Goal: Task Accomplishment & Management: Manage account settings

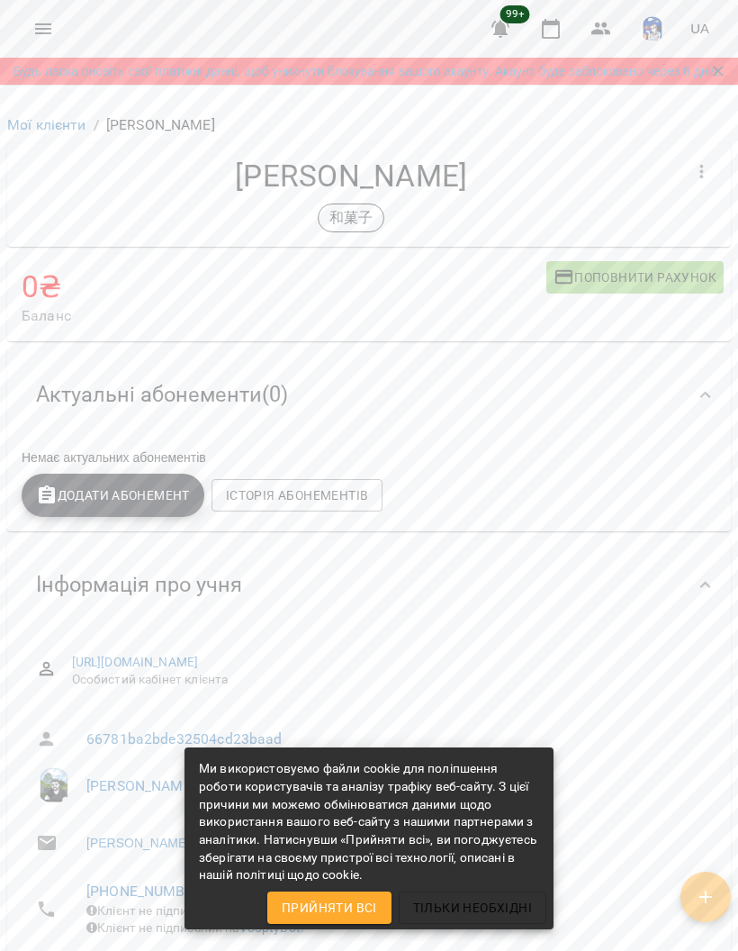
click at [50, 34] on icon "Menu" at bounding box center [43, 29] width 22 height 22
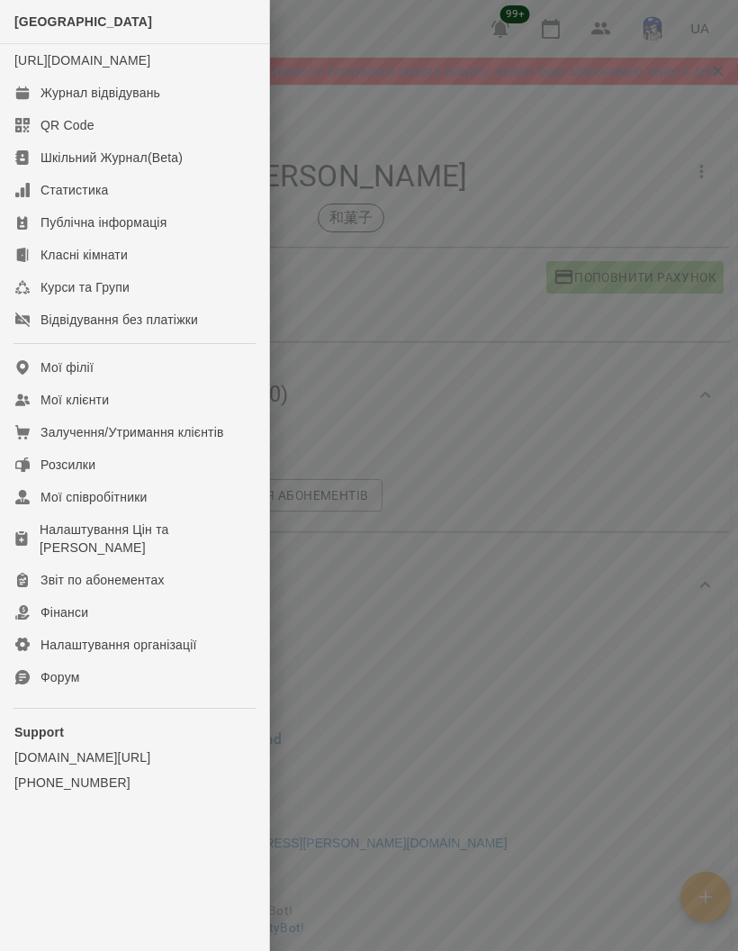
click at [116, 416] on link "Мої клієнти" at bounding box center [134, 400] width 269 height 32
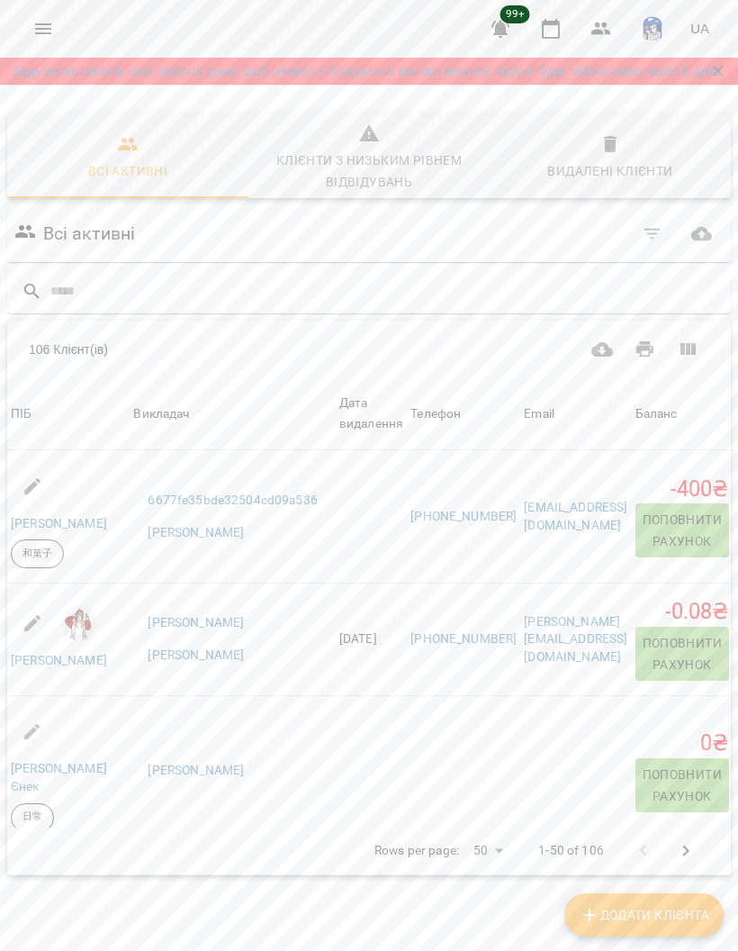
click at [598, 177] on div "Видалені клієнти" at bounding box center [610, 171] width 125 height 22
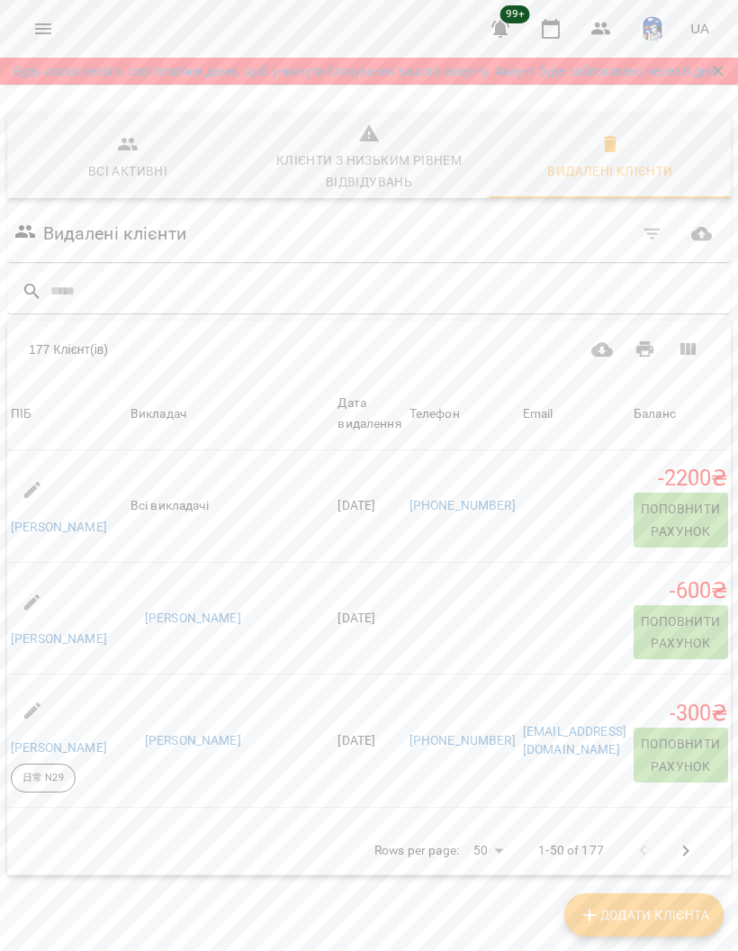
click at [502, 858] on body "For Business 99+ UA Будь ласка оновіть свої платіжні данні, щоб уникнути блокув…" at bounding box center [369, 504] width 738 height 1009
click at [493, 887] on li "500" at bounding box center [494, 884] width 53 height 32
click at [483, 854] on body "For Business 99+ UA Будь ласка оновіть свої платіжні данні, щоб уникнути блокув…" at bounding box center [369, 504] width 738 height 1009
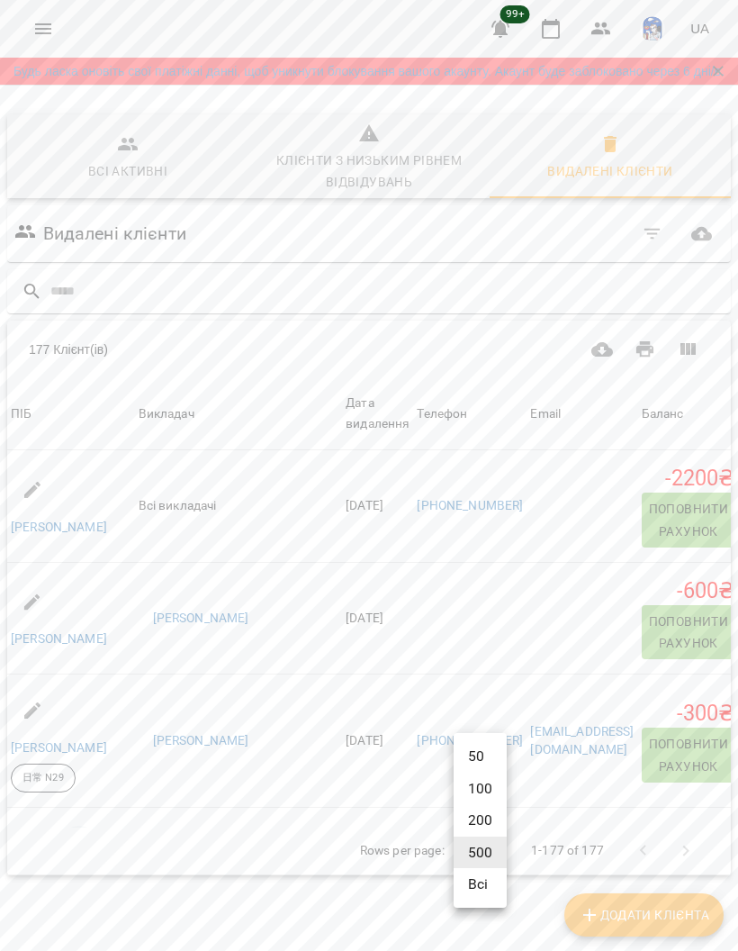
click at [488, 887] on li "Всі" at bounding box center [480, 884] width 53 height 32
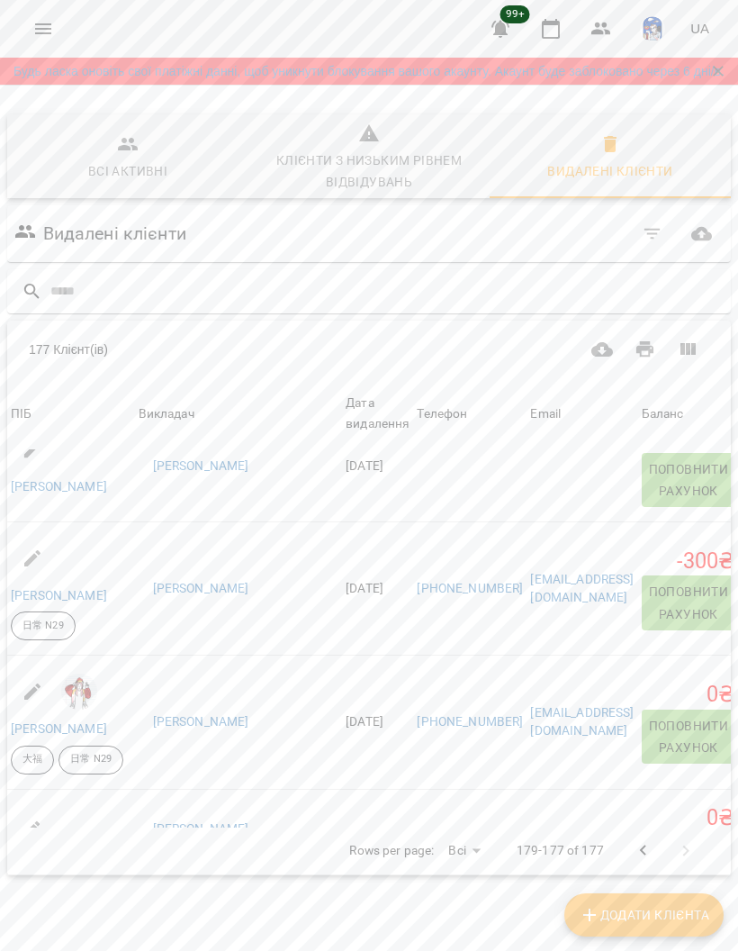
scroll to position [99, 7]
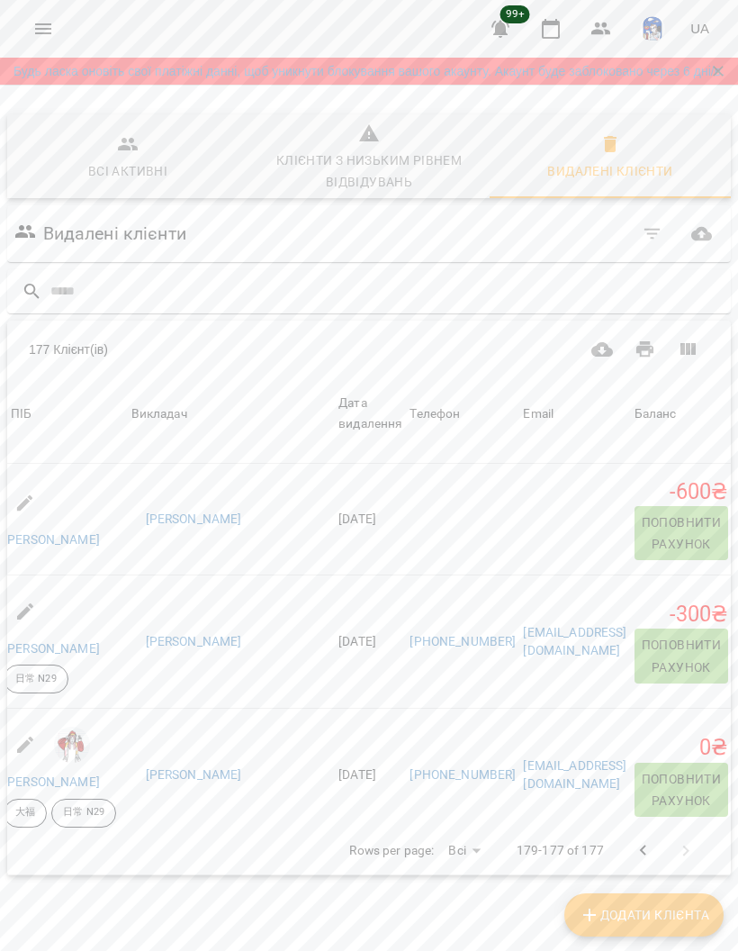
click at [652, 243] on icon "button" at bounding box center [653, 234] width 22 height 22
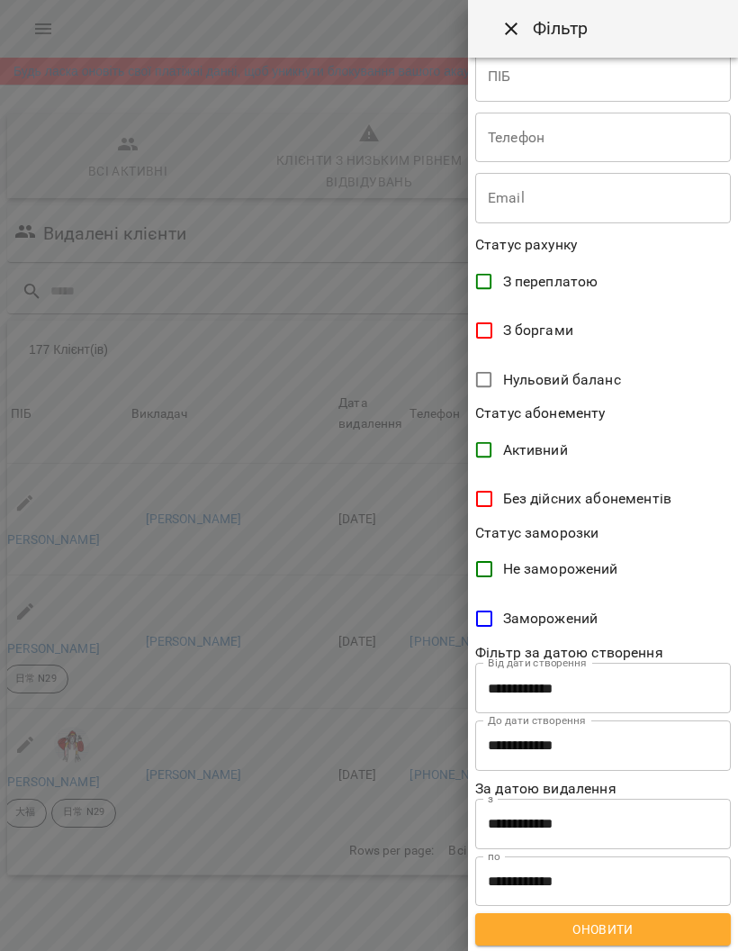
scroll to position [186, 0]
click at [508, 28] on icon "Close" at bounding box center [512, 29] width 22 height 22
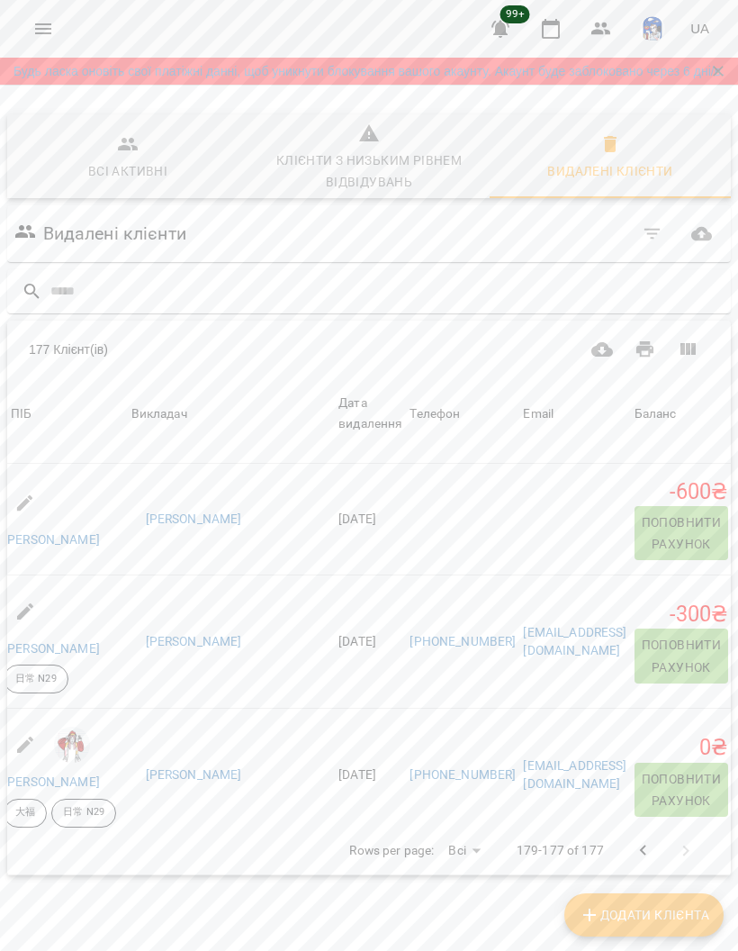
click at [687, 358] on icon "Вигляд колонок" at bounding box center [688, 350] width 22 height 22
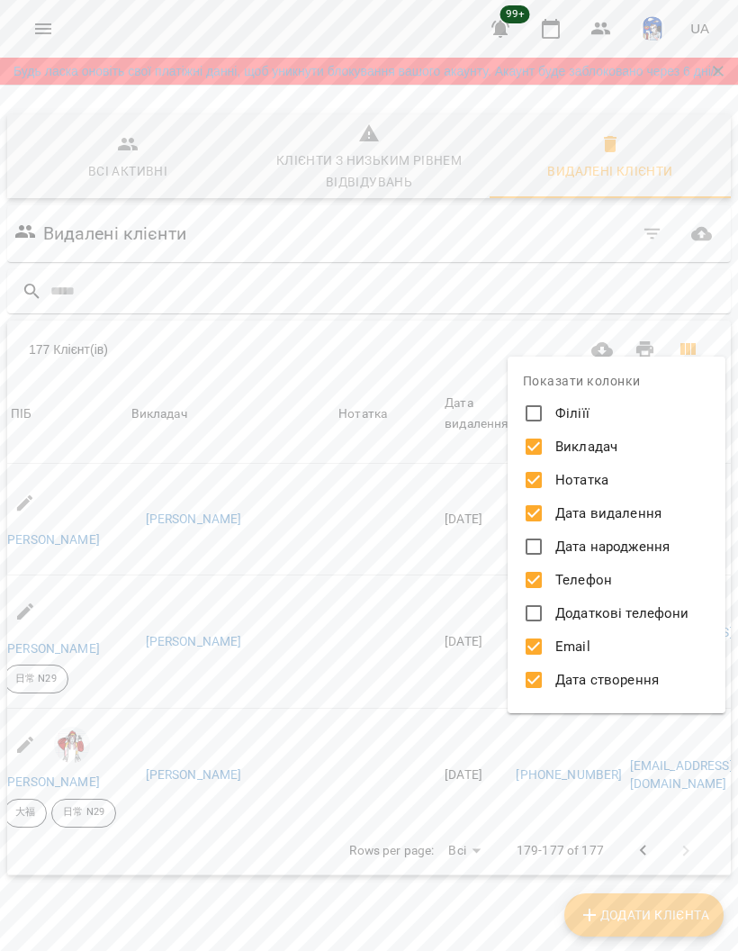
click at [458, 899] on div at bounding box center [369, 475] width 738 height 951
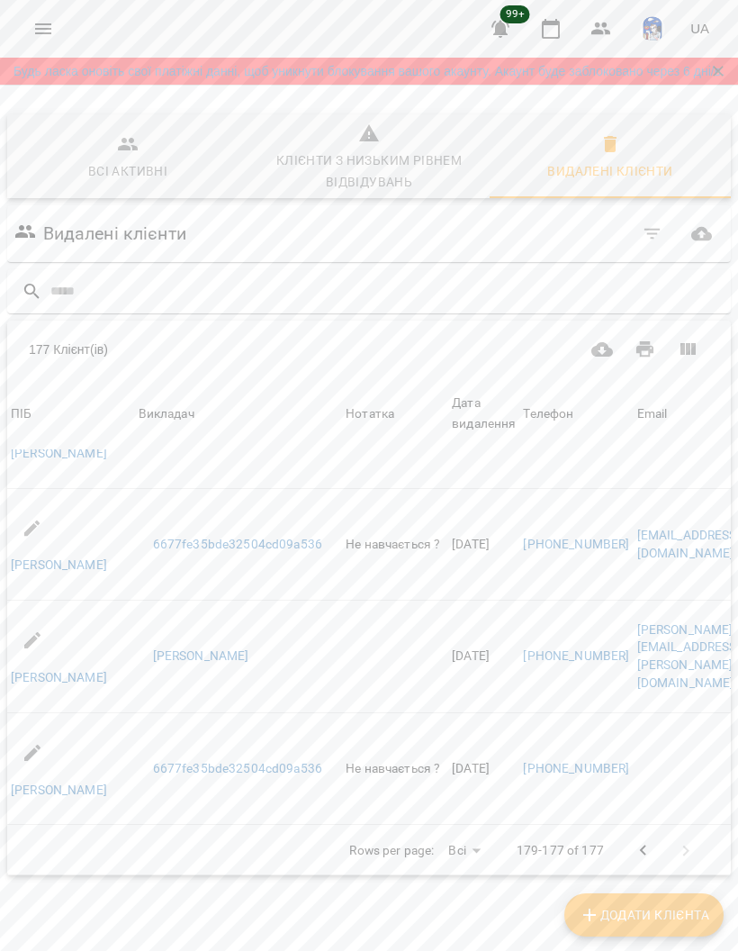
scroll to position [1145, 0]
click at [701, 238] on icon "button" at bounding box center [703, 234] width 22 height 22
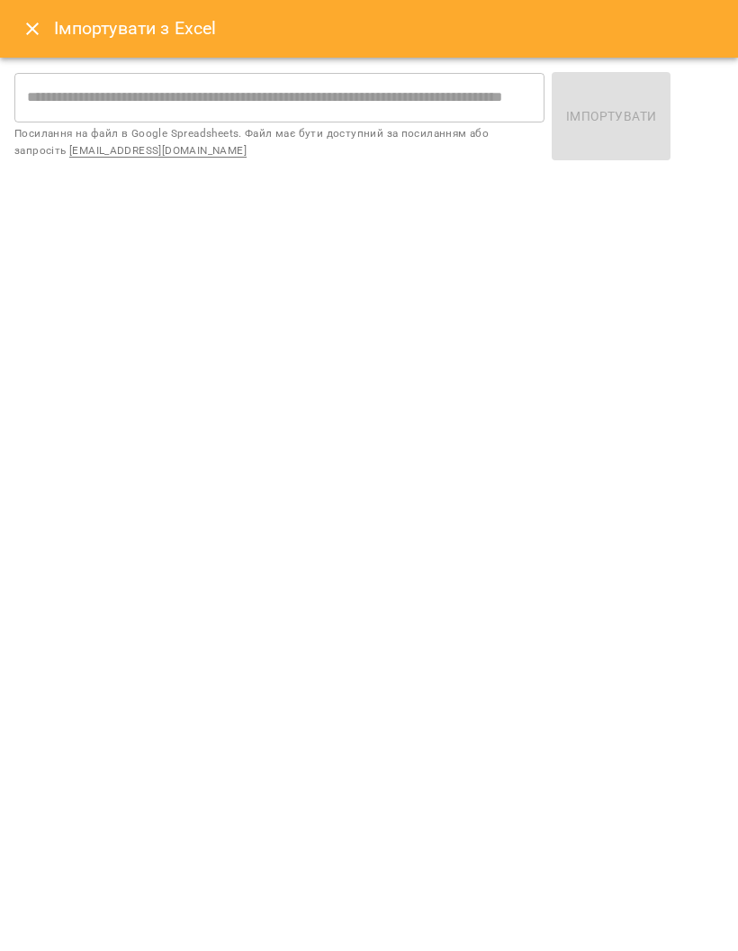
click at [36, 32] on icon "Close" at bounding box center [32, 29] width 13 height 13
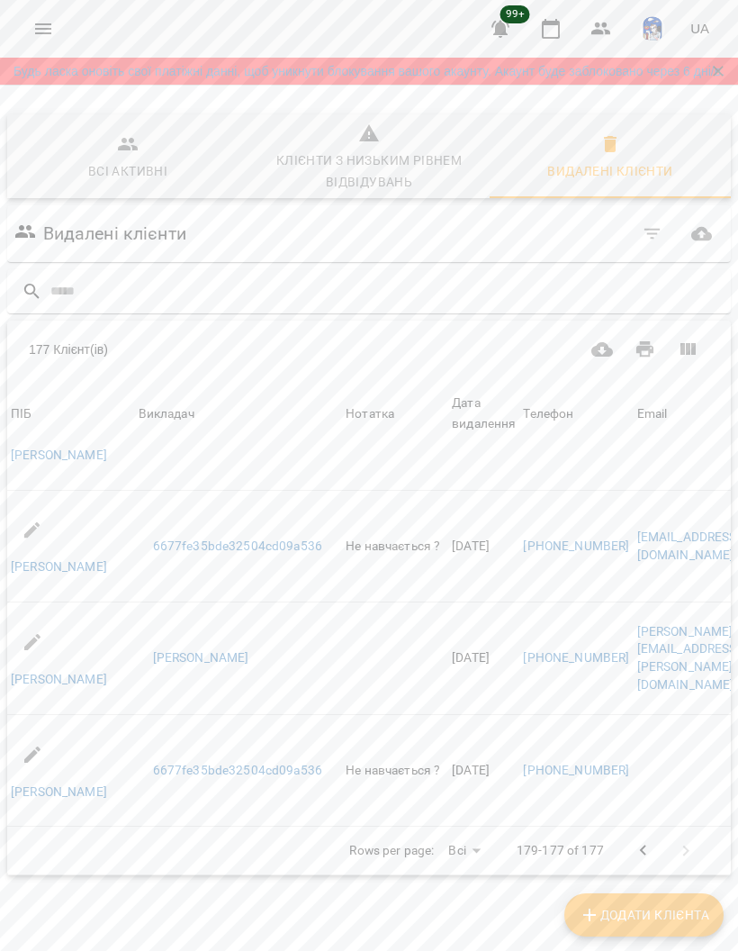
click at [607, 355] on icon "Завантажити CSV" at bounding box center [603, 349] width 22 height 14
click at [466, 299] on input "text" at bounding box center [387, 291] width 674 height 30
type input "*****"
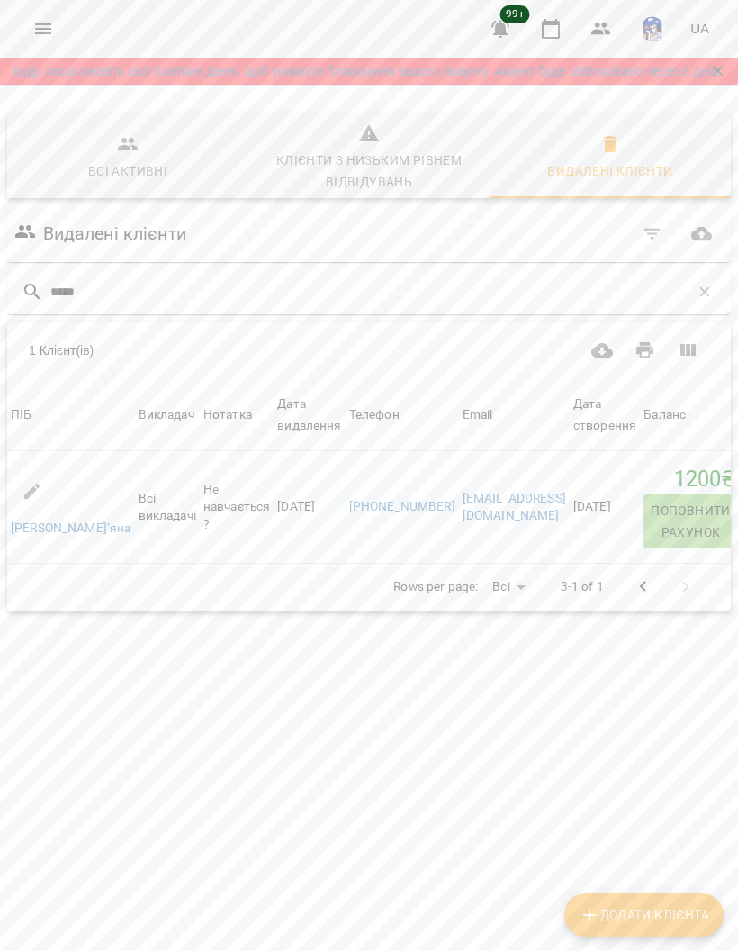
click at [50, 535] on link "[PERSON_NAME]’яна" at bounding box center [71, 527] width 121 height 14
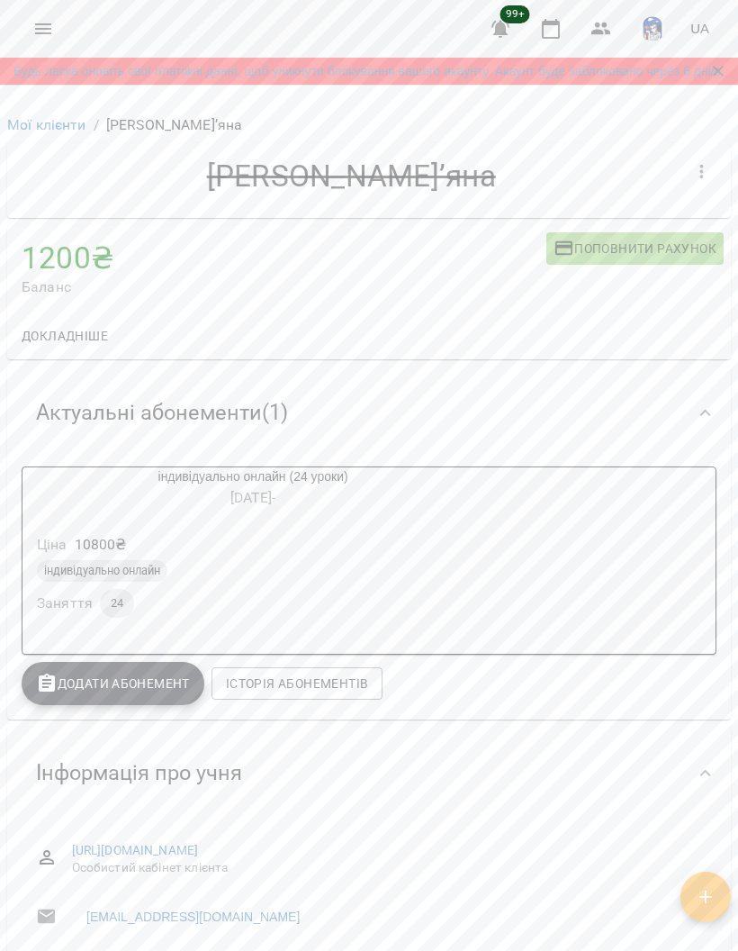
click at [396, 596] on div "індивідуально онлайн Заняття 24" at bounding box center [252, 589] width 439 height 65
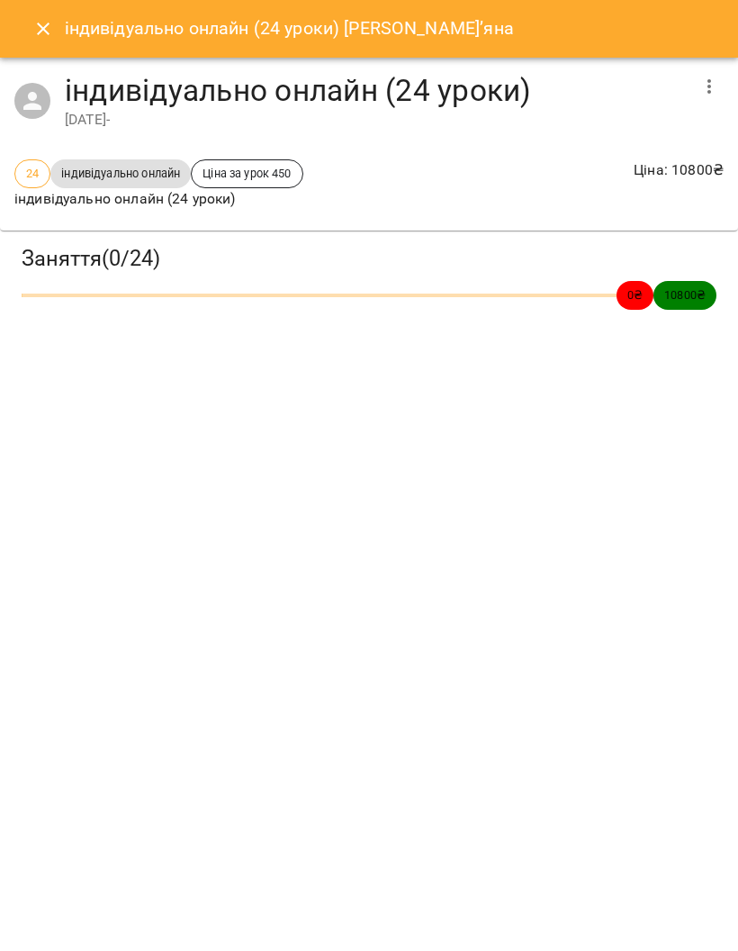
click at [45, 34] on icon "Close" at bounding box center [43, 29] width 22 height 22
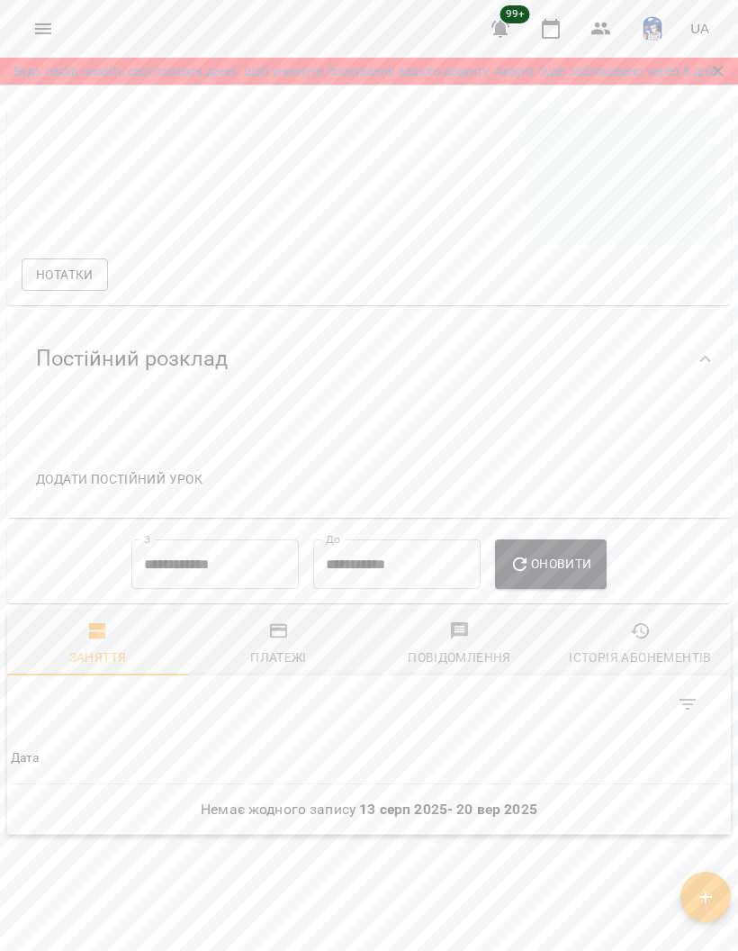
scroll to position [1121, 0]
click at [232, 577] on input "**********" at bounding box center [214, 566] width 167 height 50
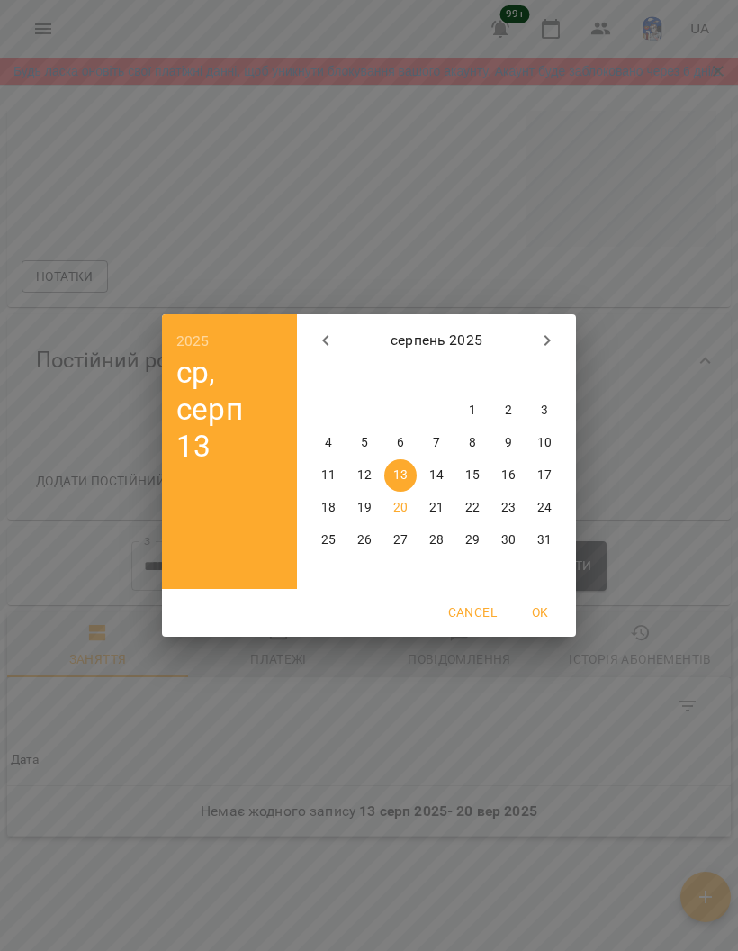
click at [330, 347] on icon "button" at bounding box center [326, 341] width 22 height 22
click at [330, 346] on icon "button" at bounding box center [326, 341] width 22 height 22
click at [330, 344] on icon "button" at bounding box center [326, 341] width 22 height 22
click at [330, 343] on icon "button" at bounding box center [326, 341] width 22 height 22
click at [331, 344] on icon "button" at bounding box center [326, 341] width 22 height 22
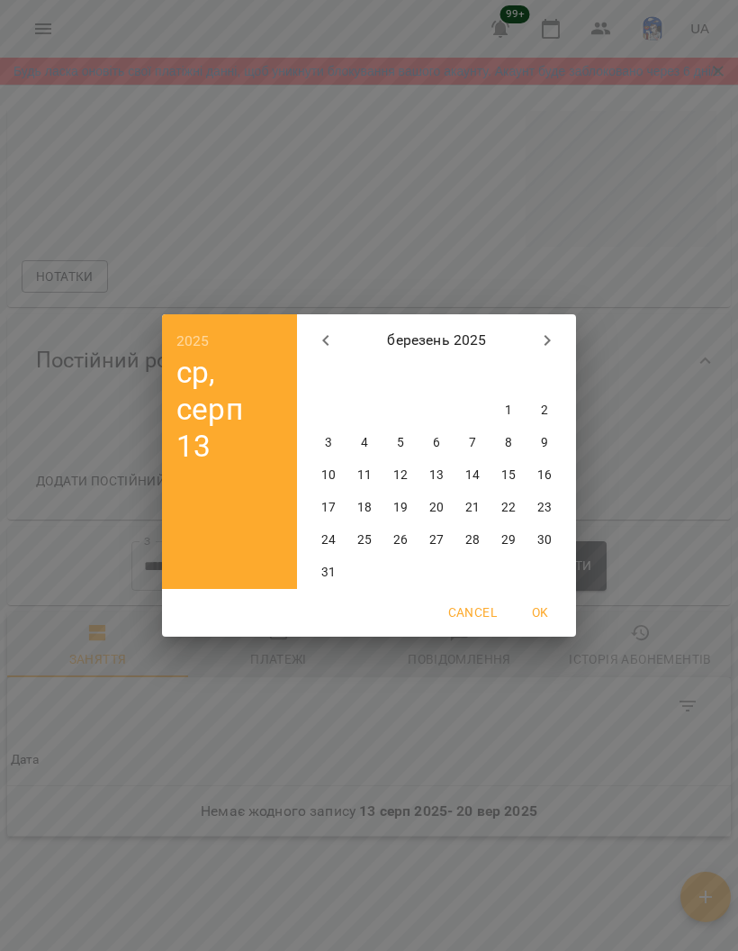
click at [330, 344] on icon "button" at bounding box center [326, 341] width 22 height 22
click at [315, 346] on icon "button" at bounding box center [326, 341] width 22 height 22
click at [314, 346] on button "button" at bounding box center [325, 340] width 43 height 43
click at [323, 340] on icon "button" at bounding box center [325, 340] width 6 height 11
click at [322, 340] on icon "button" at bounding box center [325, 340] width 6 height 11
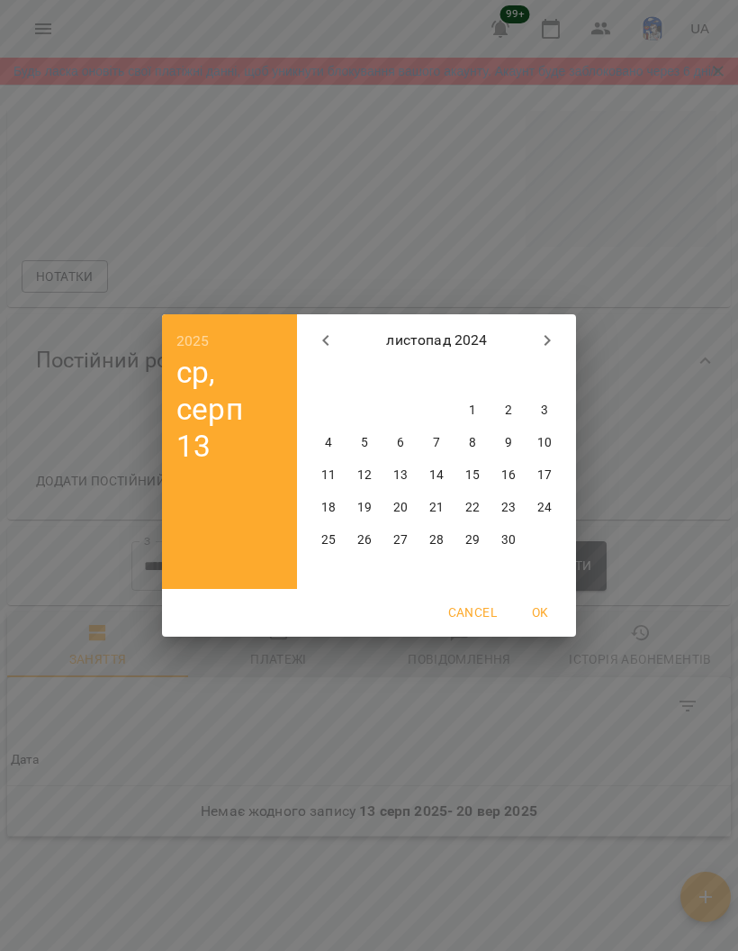
click at [331, 344] on icon "button" at bounding box center [326, 341] width 22 height 22
click at [331, 343] on icon "button" at bounding box center [326, 341] width 22 height 22
click at [337, 347] on button "button" at bounding box center [325, 340] width 43 height 43
click at [324, 335] on icon "button" at bounding box center [326, 341] width 22 height 22
click at [323, 334] on icon "button" at bounding box center [326, 341] width 22 height 22
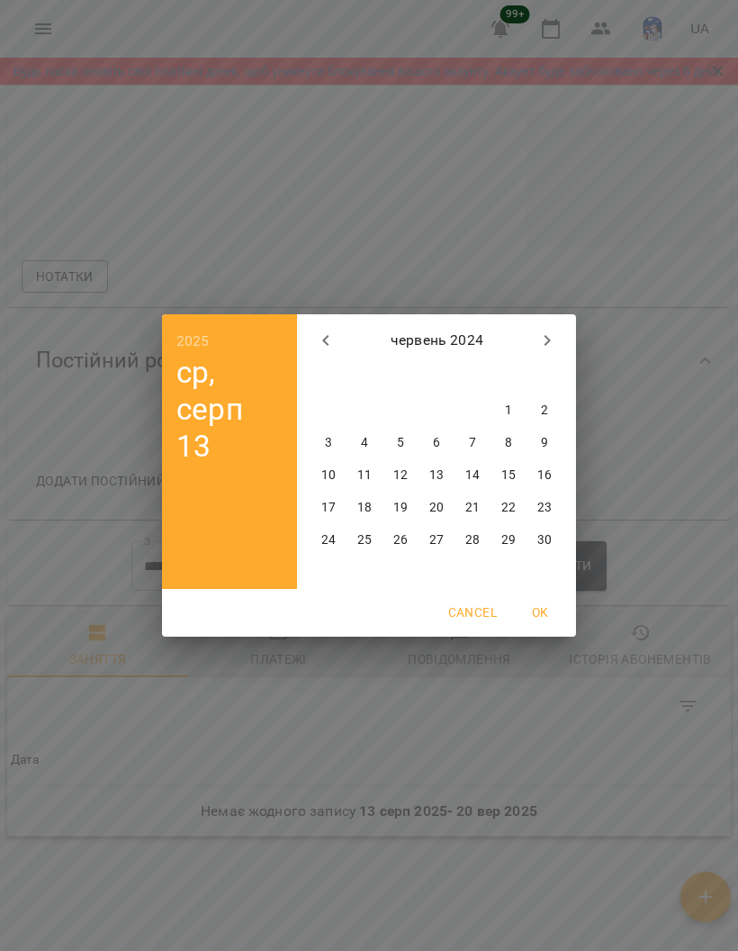
click at [323, 345] on icon "button" at bounding box center [326, 341] width 22 height 22
click at [322, 344] on icon "button" at bounding box center [326, 341] width 22 height 22
click at [467, 405] on span "1" at bounding box center [473, 411] width 32 height 18
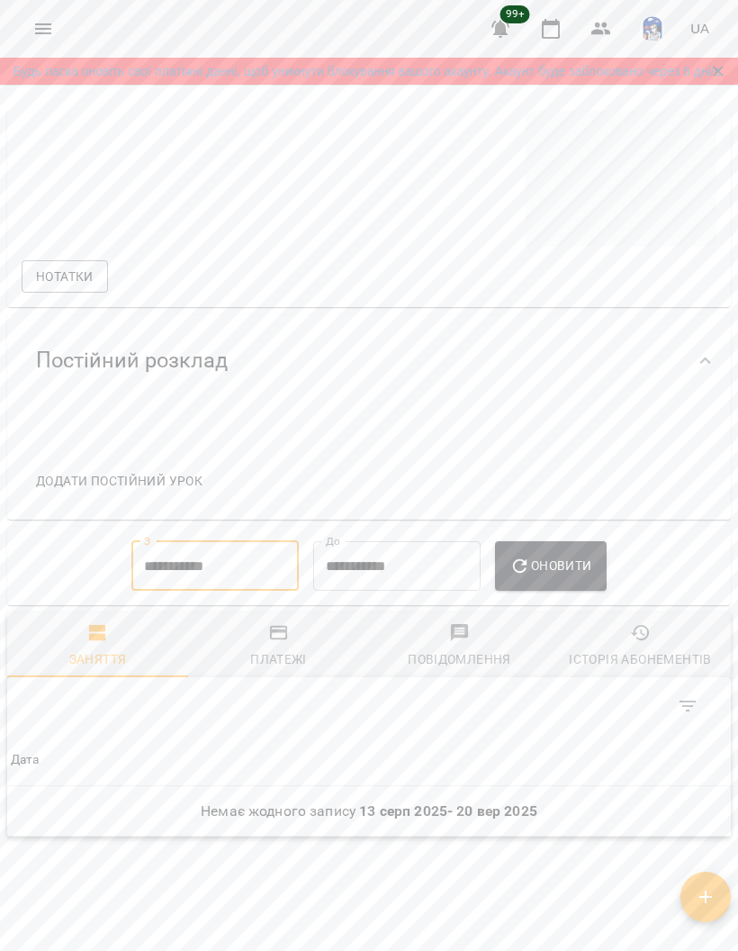
click at [571, 568] on span "Оновити" at bounding box center [551, 566] width 82 height 22
click at [242, 565] on input "**********" at bounding box center [214, 566] width 167 height 50
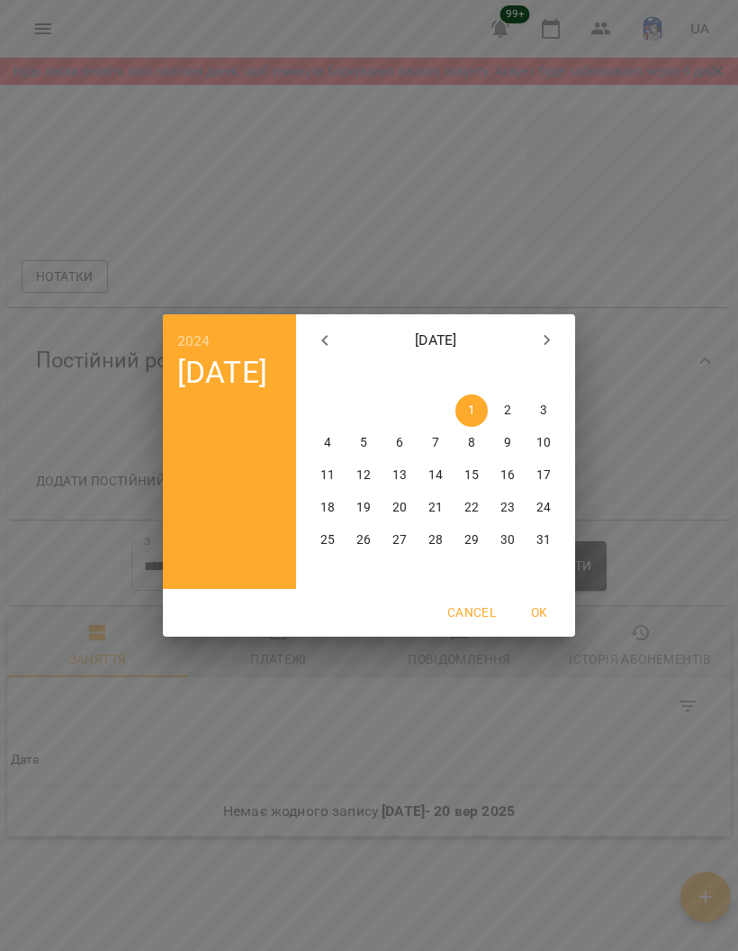
click at [328, 345] on icon "button" at bounding box center [324, 340] width 6 height 11
click at [327, 344] on icon "button" at bounding box center [324, 340] width 6 height 11
click at [331, 339] on icon "button" at bounding box center [325, 341] width 22 height 22
click at [334, 345] on icon "button" at bounding box center [325, 341] width 22 height 22
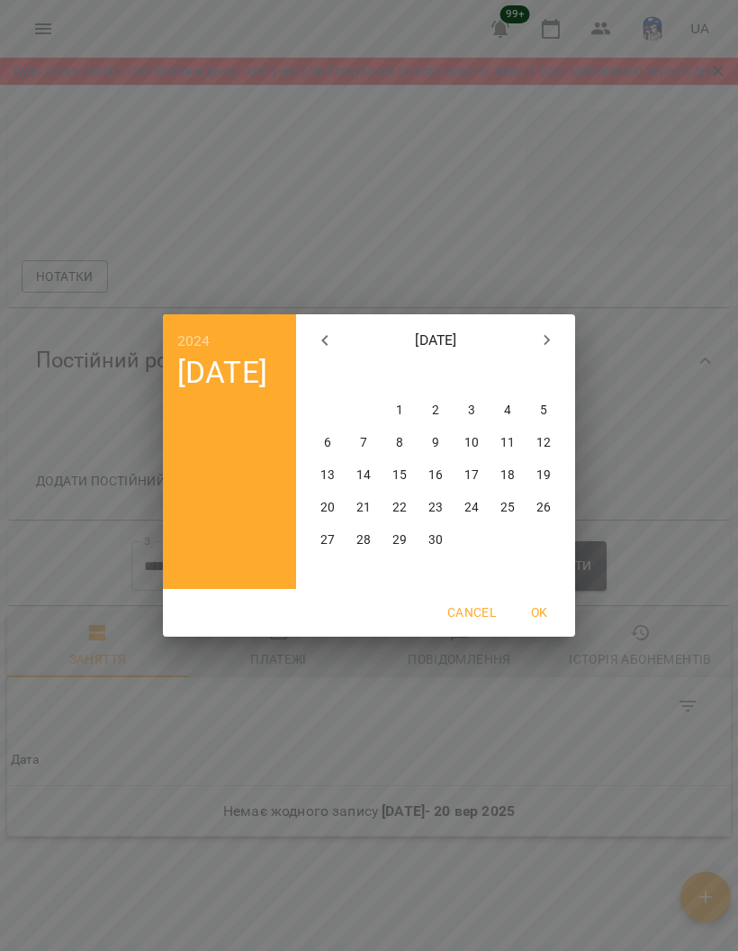
click at [334, 344] on icon "button" at bounding box center [325, 341] width 22 height 22
click at [325, 343] on icon "button" at bounding box center [324, 340] width 6 height 11
click at [324, 343] on icon "button" at bounding box center [325, 341] width 22 height 22
click at [326, 343] on icon "button" at bounding box center [324, 340] width 6 height 11
click at [429, 399] on button "1" at bounding box center [436, 410] width 32 height 32
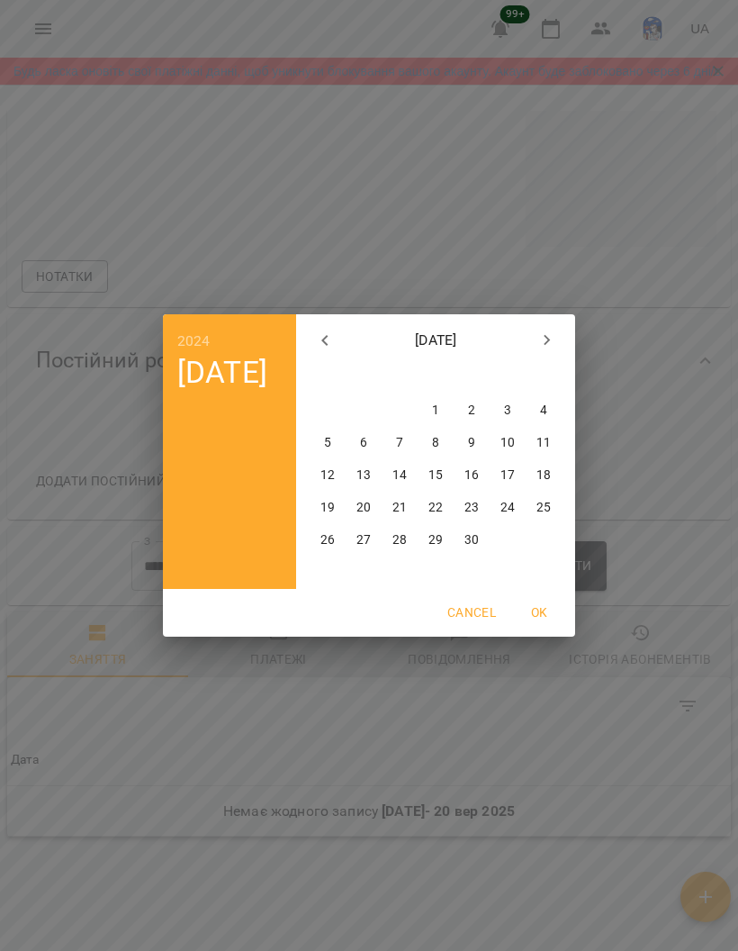
type input "**********"
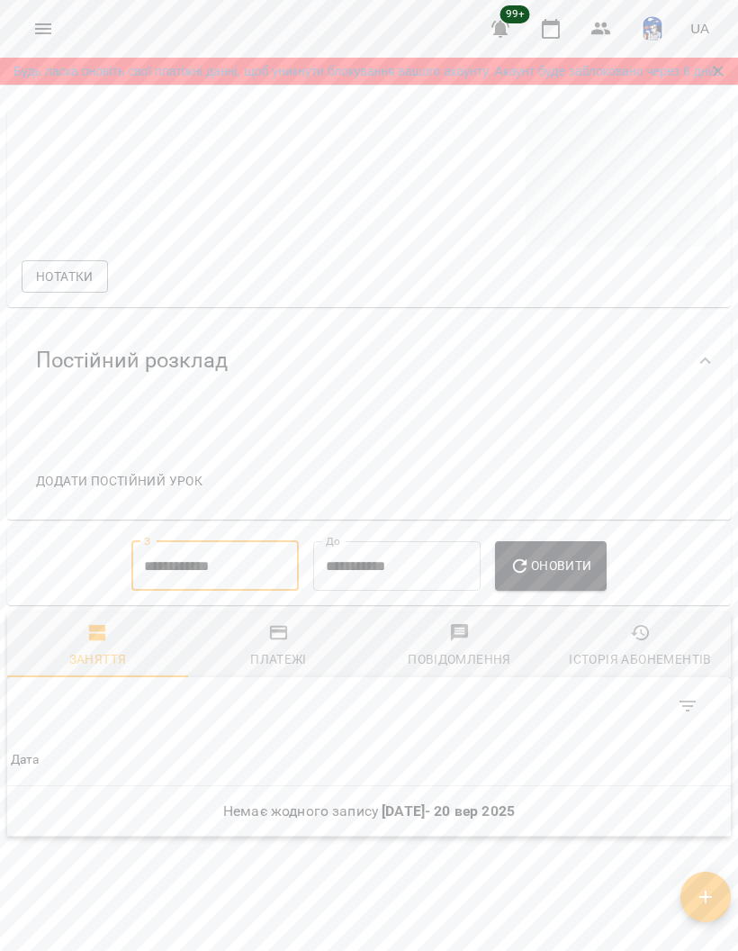
click at [562, 561] on span "Оновити" at bounding box center [551, 566] width 82 height 22
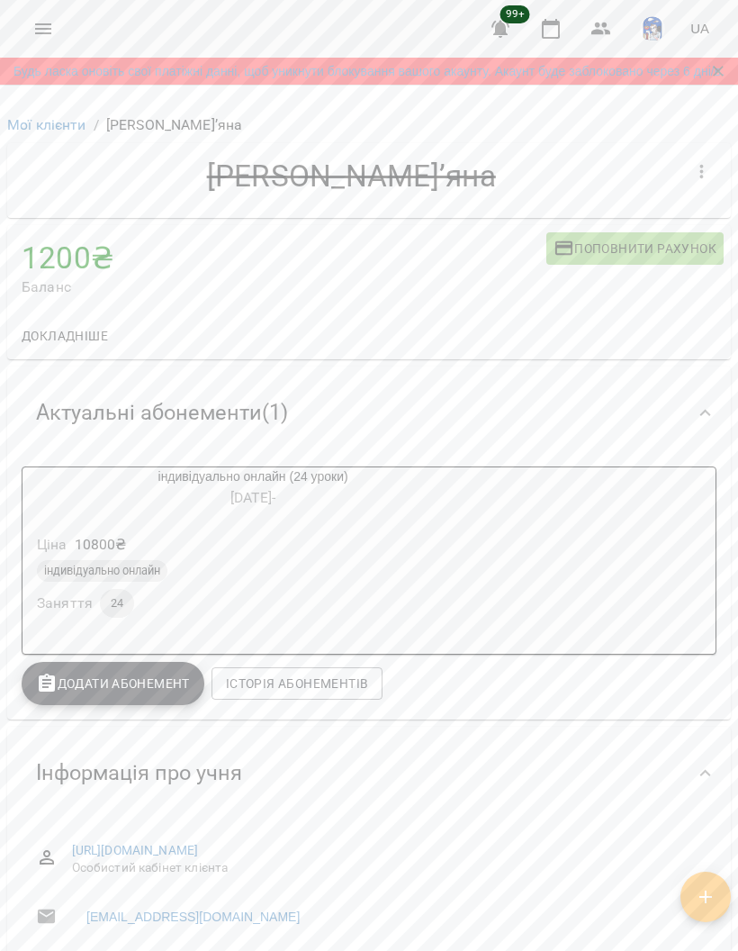
scroll to position [0, 0]
click at [596, 552] on div "індивідуально онлайн (24 уроки) [DATE] - Ціна 10800 ₴ індивідуально онлайн Заня…" at bounding box center [369, 560] width 695 height 188
click at [282, 484] on div "індивідуально онлайн (24 уроки) [DATE] -" at bounding box center [253, 488] width 461 height 43
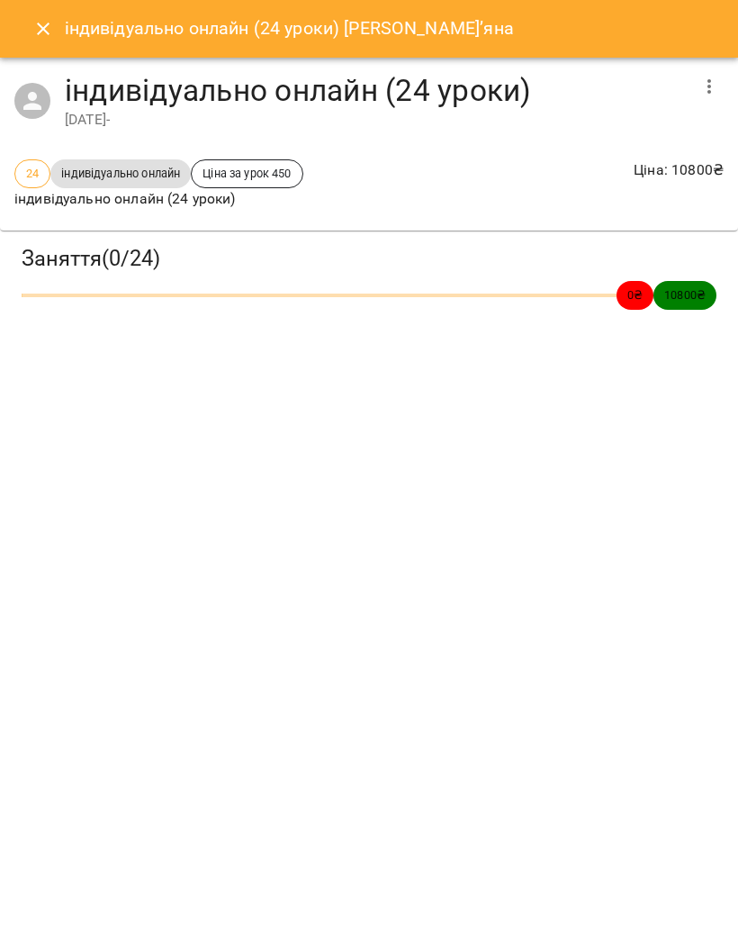
click at [43, 23] on icon "Close" at bounding box center [43, 29] width 22 height 22
